Goal: Task Accomplishment & Management: Manage account settings

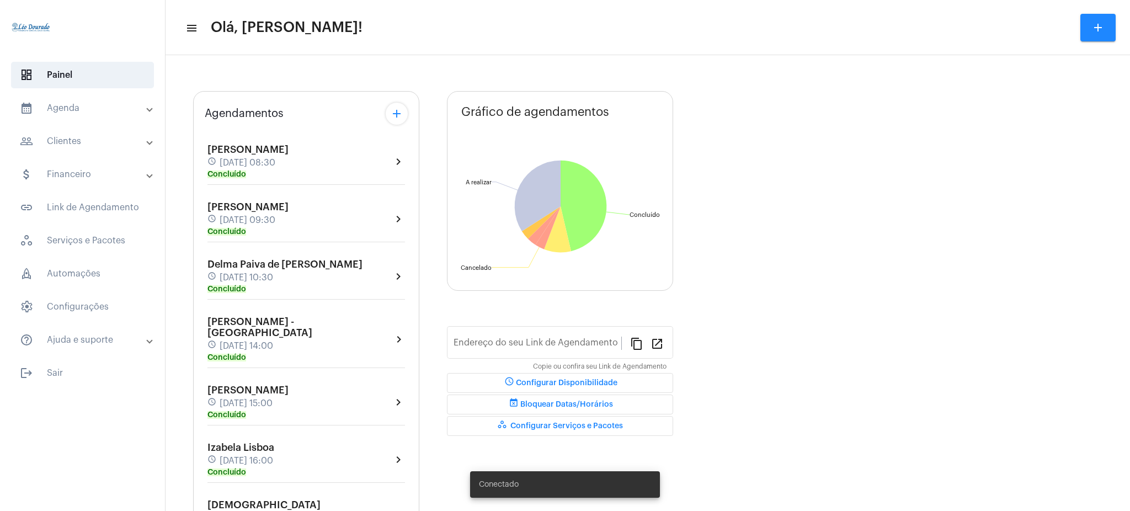
type input "[URL][DOMAIN_NAME][PERSON_NAME]"
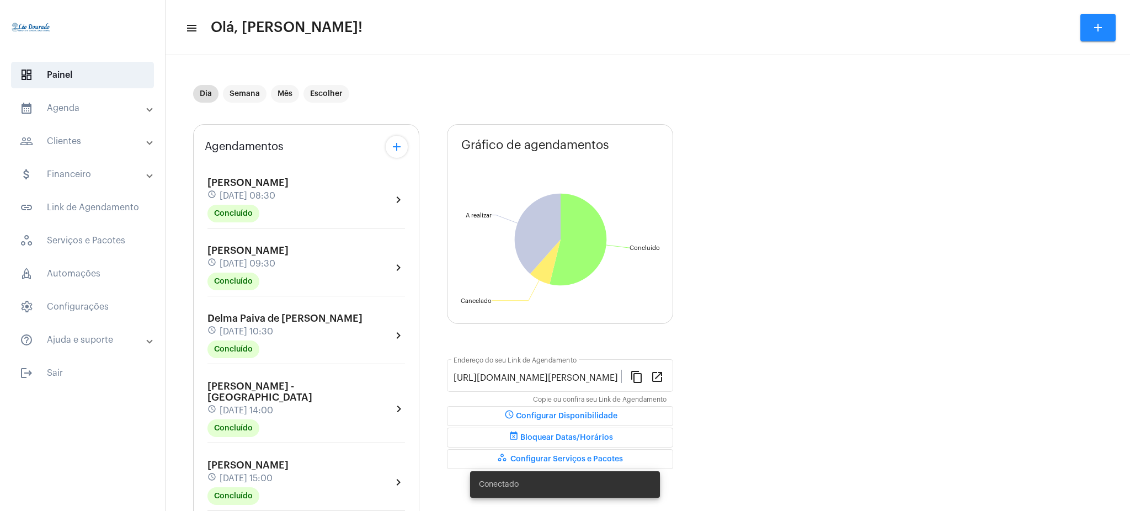
click at [106, 120] on mat-expansion-panel-header "calendar_month_outlined Agenda" at bounding box center [86, 108] width 158 height 26
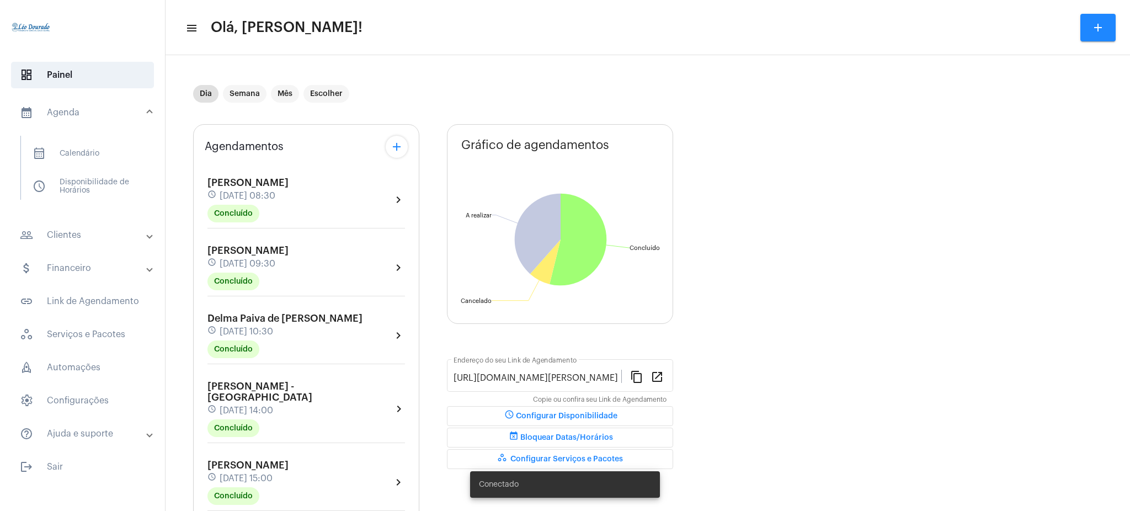
click at [97, 139] on mat-list "calendar_month_outlined Calendário schedule Disponibilidade de Horários" at bounding box center [90, 168] width 138 height 64
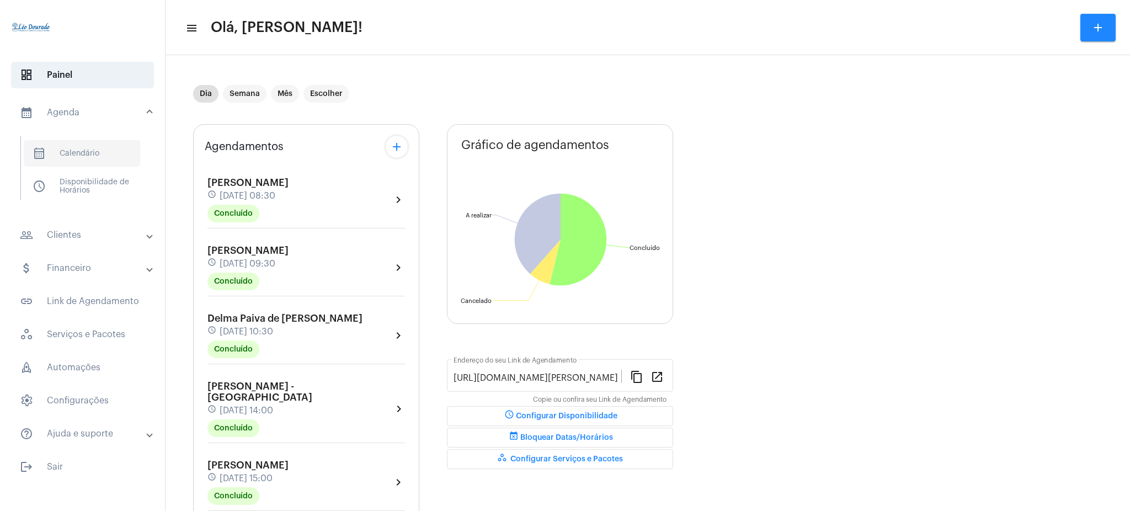
click at [100, 149] on span "calendar_month_outlined Calendário" at bounding box center [82, 153] width 116 height 26
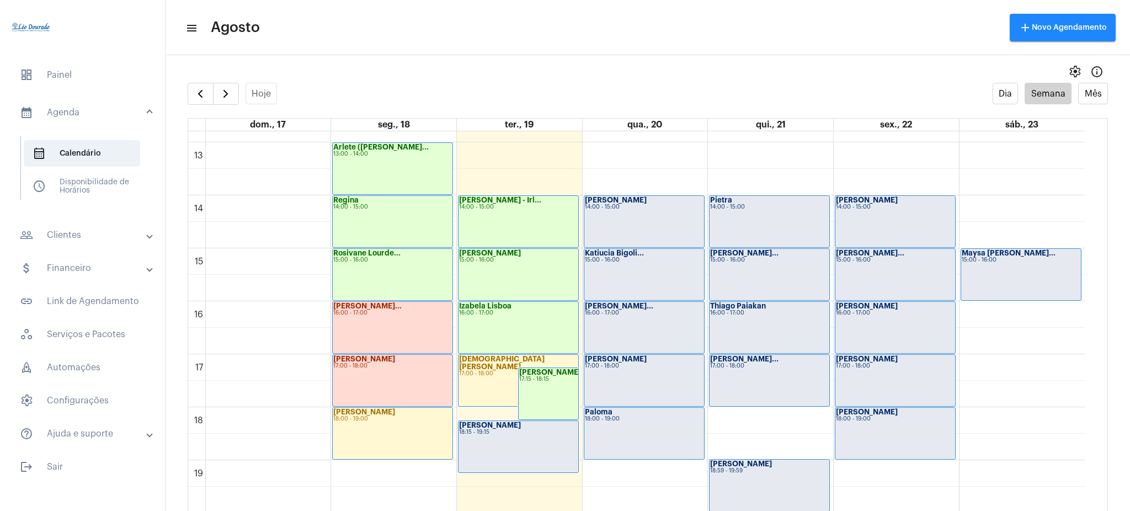
scroll to position [695, 0]
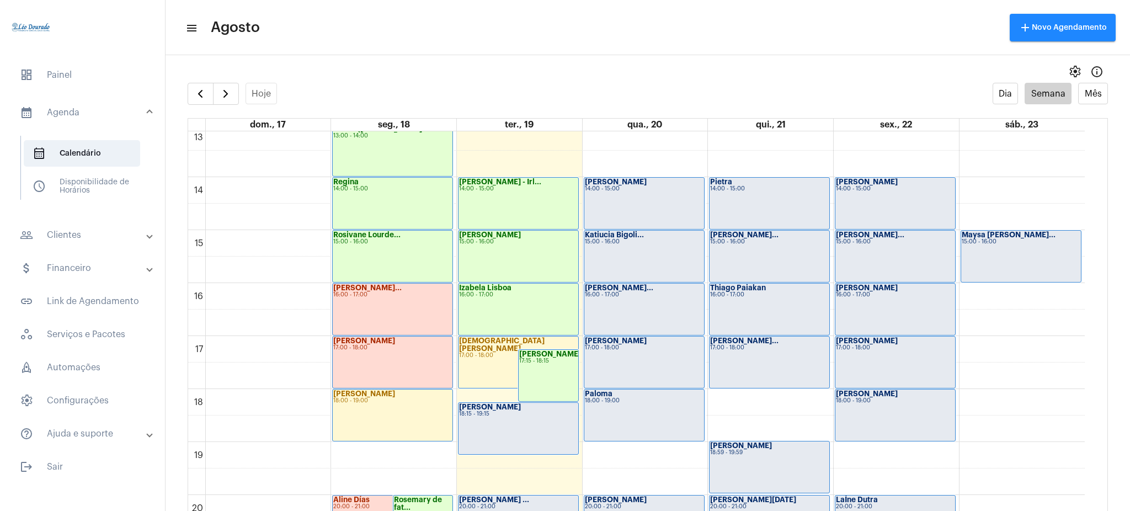
click at [104, 230] on mat-panel-title "people_outline Clientes" at bounding box center [83, 234] width 127 height 13
click at [100, 190] on span "people_outline Meus Clientes" at bounding box center [82, 188] width 116 height 26
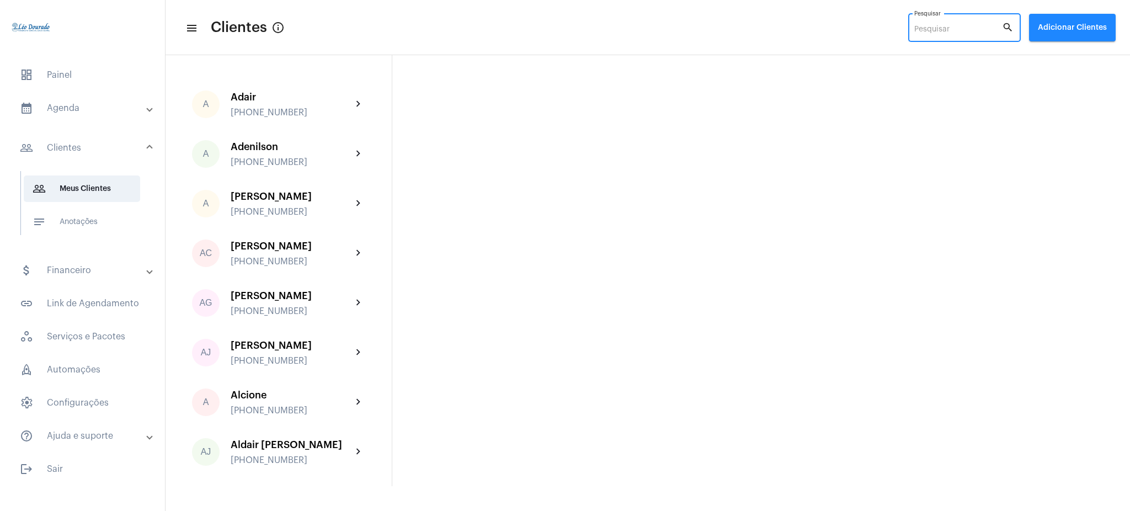
click at [946, 28] on input "Pesquisar" at bounding box center [958, 29] width 88 height 9
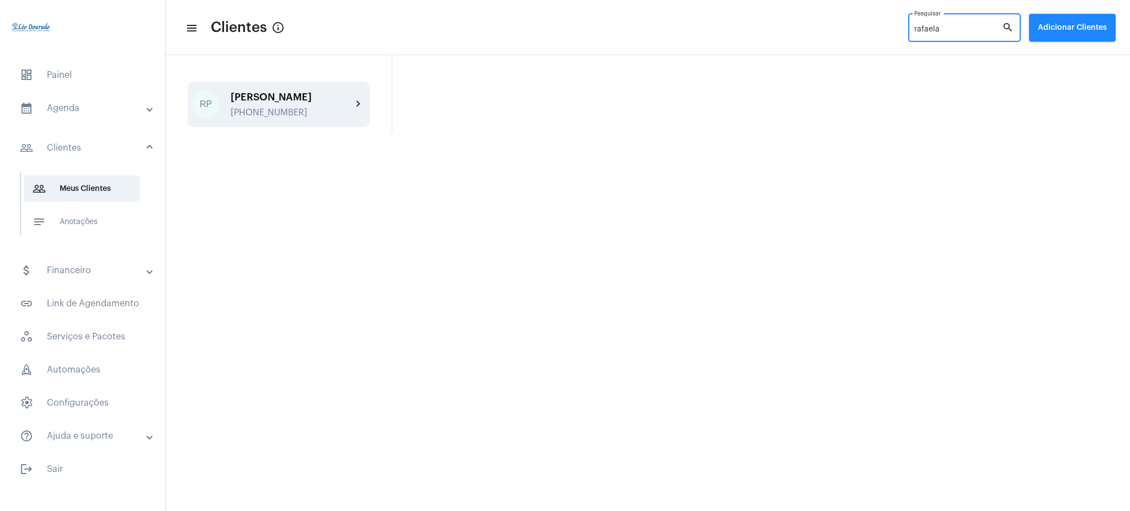
type input "rafaela"
click at [355, 108] on mat-icon "chevron_right" at bounding box center [358, 104] width 13 height 13
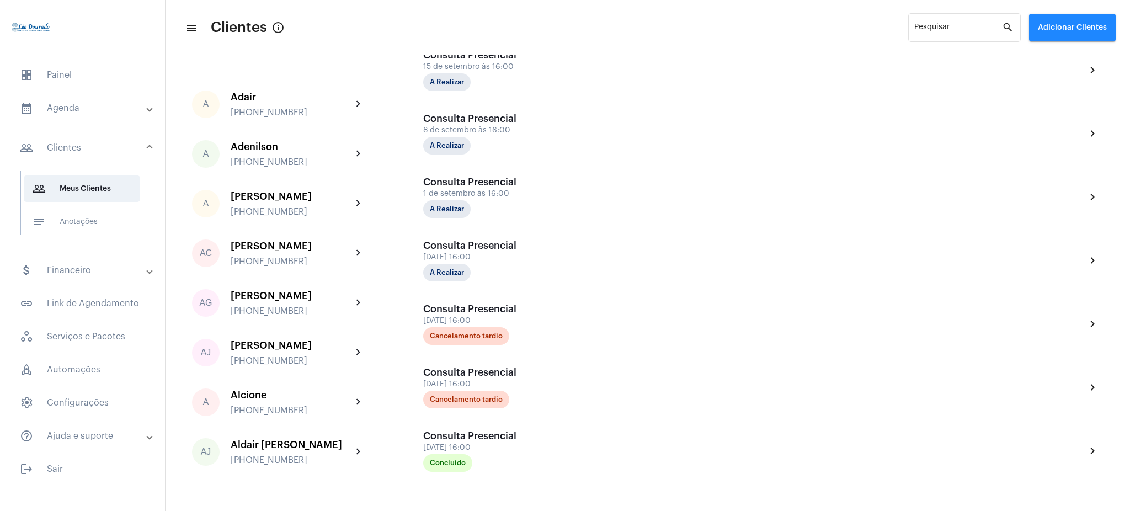
scroll to position [299, 0]
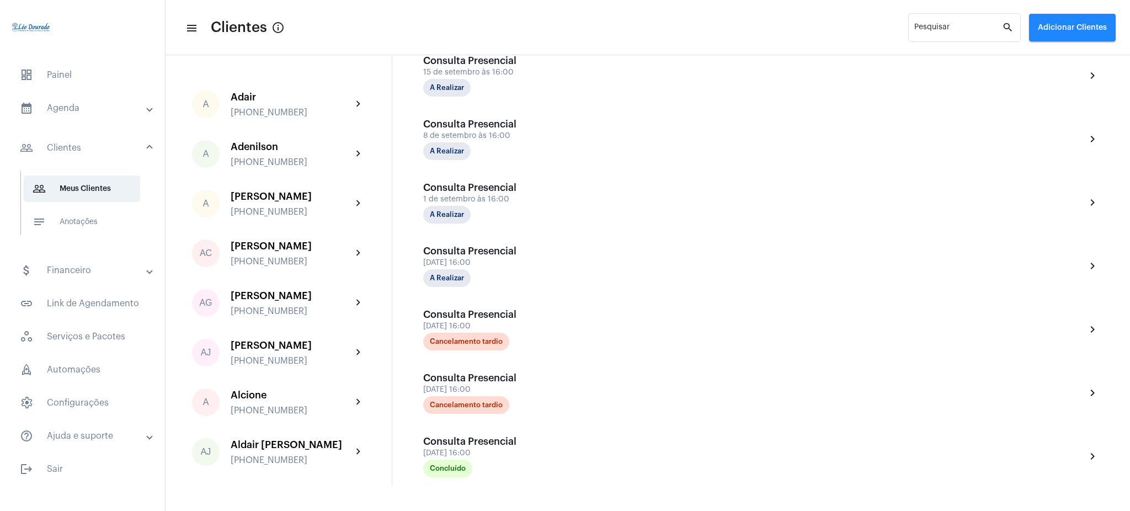
click at [448, 28] on mat-toolbar-row "menu Clientes info_outlined Pesquisar search Adicionar Clientes" at bounding box center [647, 27] width 964 height 35
click at [957, 26] on input "Pesquisar" at bounding box center [958, 29] width 88 height 9
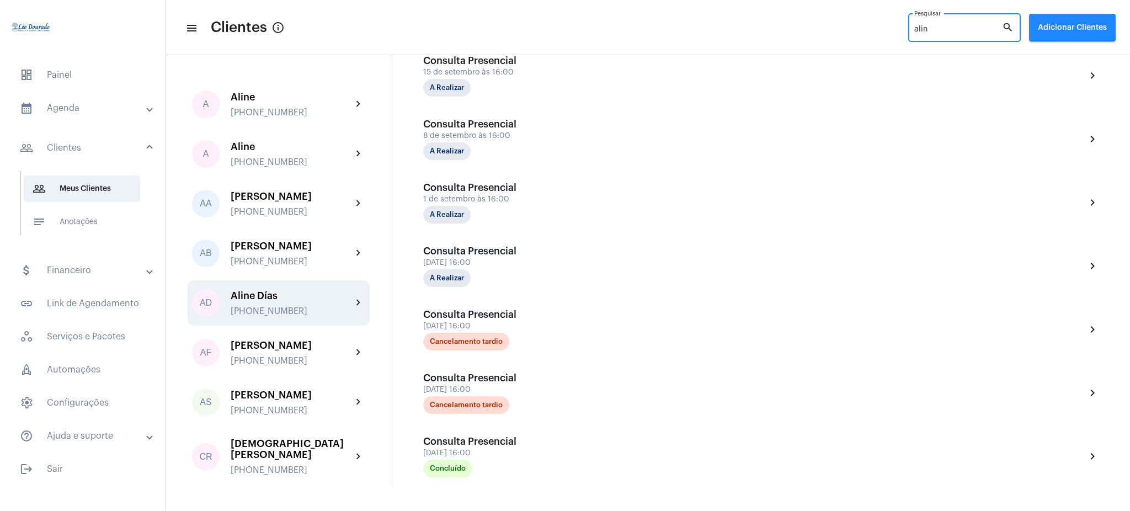
type input "alin"
click at [352, 296] on mat-icon "chevron_right" at bounding box center [358, 302] width 13 height 13
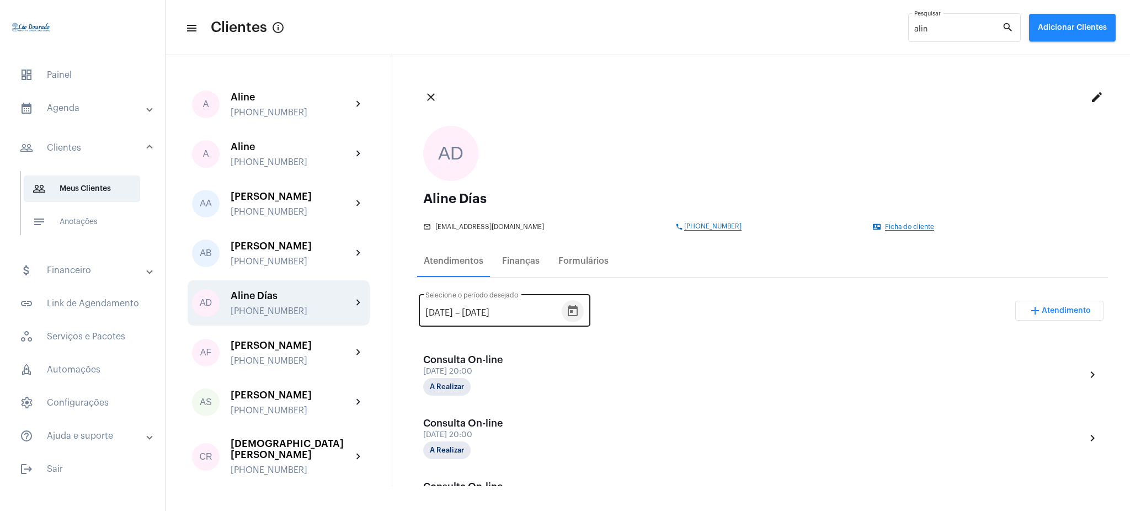
click at [579, 309] on icon "Open calendar" at bounding box center [572, 310] width 13 height 13
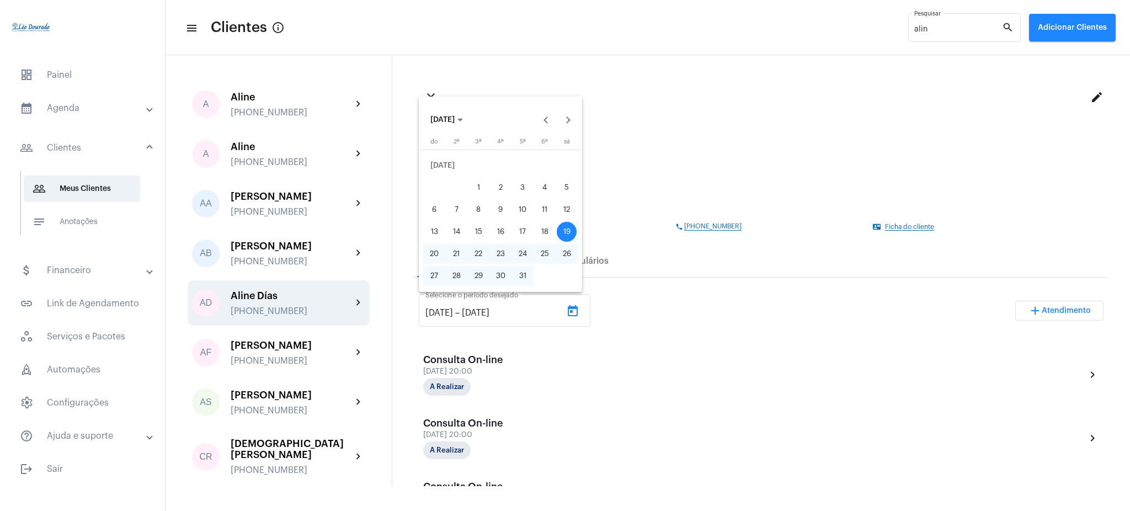
click at [478, 192] on div "1" at bounding box center [478, 188] width 20 height 20
type input "[DATE]"
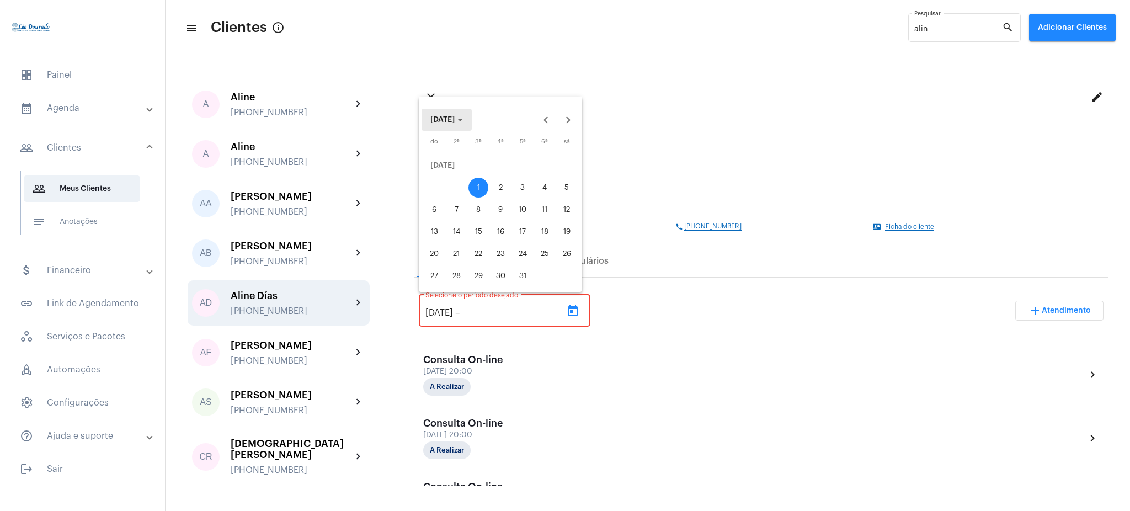
click at [463, 121] on icon "Choose month and year" at bounding box center [460, 120] width 6 height 3
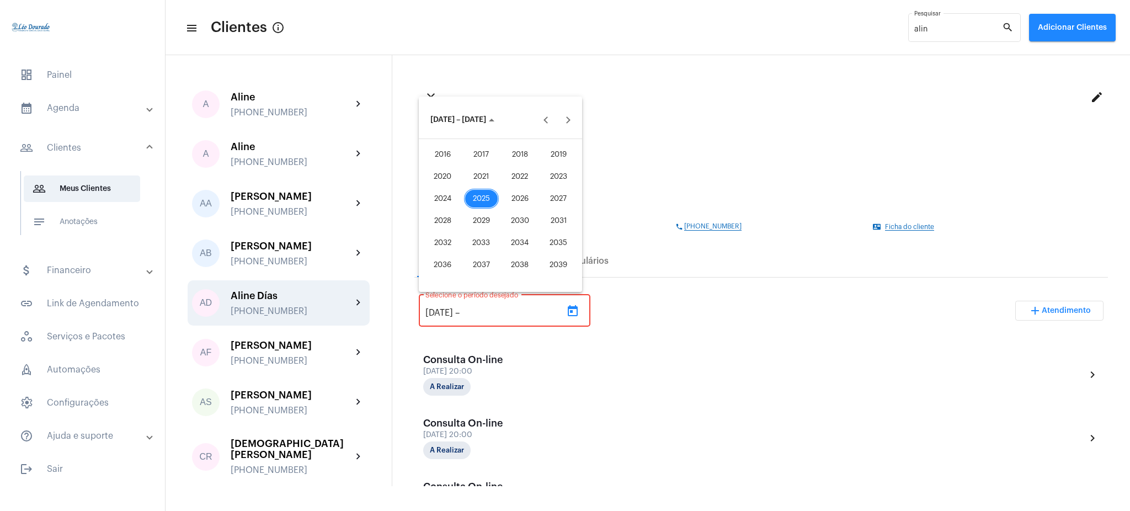
click at [479, 199] on div "2025" at bounding box center [481, 199] width 35 height 20
click at [558, 200] on div "AGO" at bounding box center [558, 199] width 35 height 20
click at [479, 231] on div "19" at bounding box center [478, 232] width 20 height 20
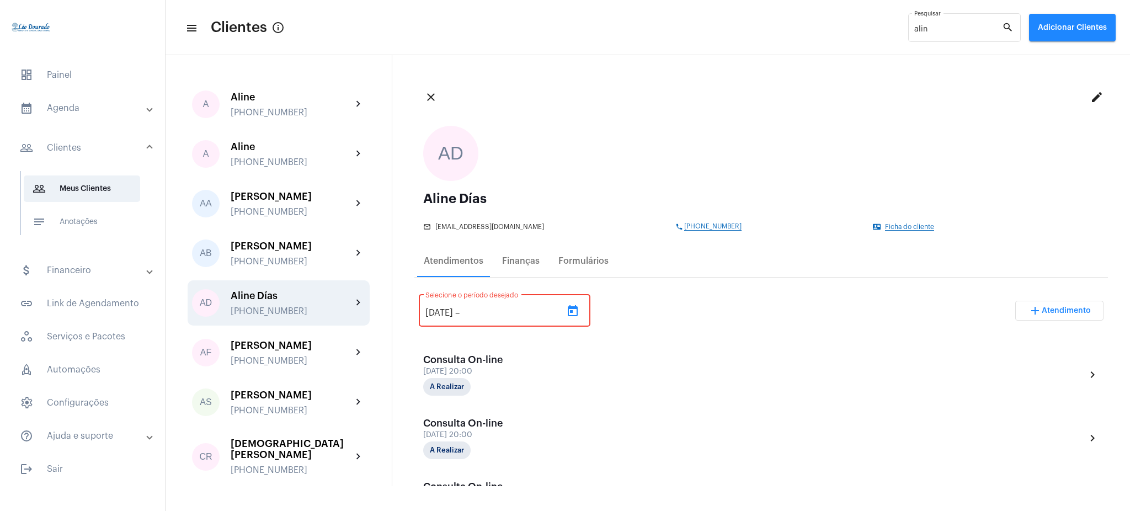
type input "[DATE]"
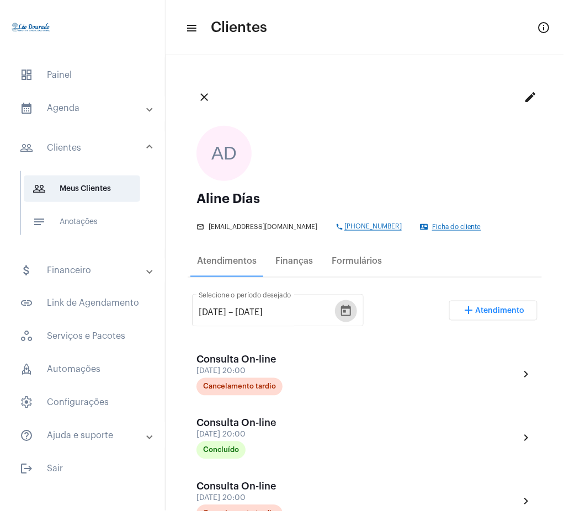
click at [206, 95] on mat-icon "close" at bounding box center [203, 96] width 13 height 13
